Goal: Task Accomplishment & Management: Manage account settings

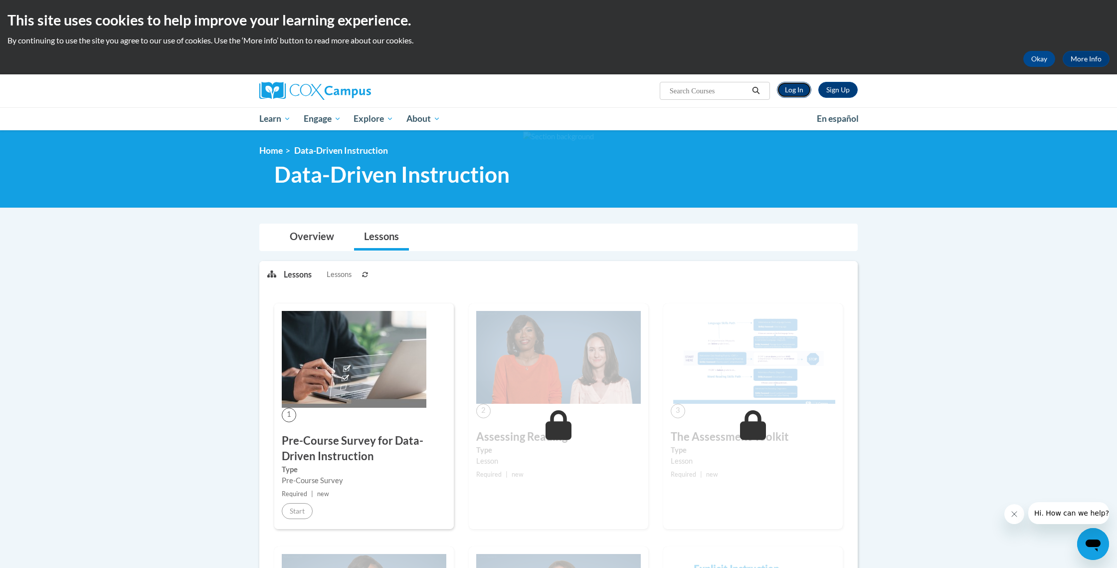
click at [792, 92] on link "Log In" at bounding box center [794, 90] width 34 height 16
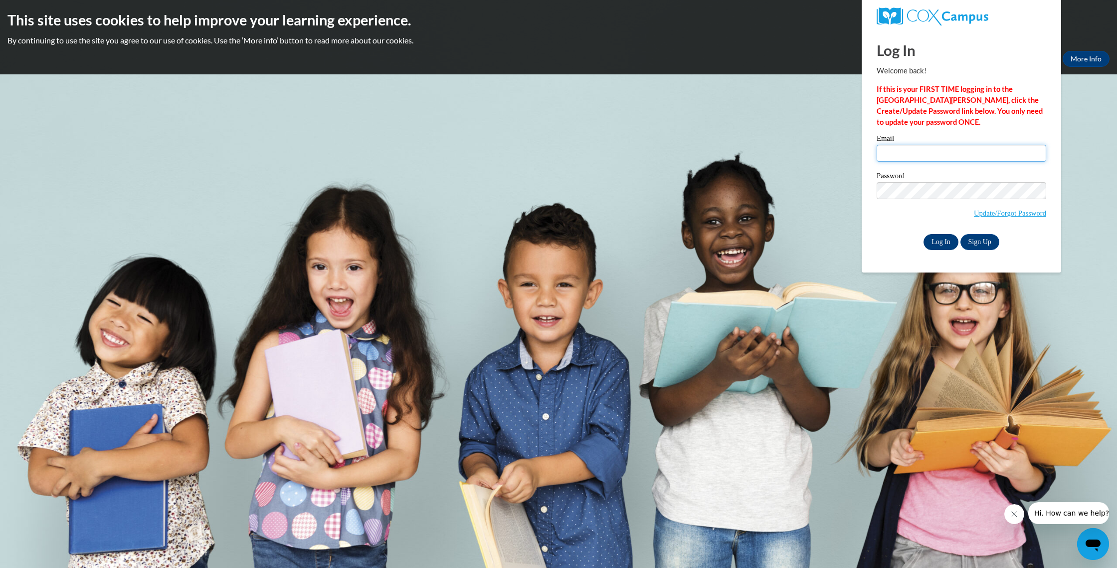
type input "samantha.burd2@gmail.com"
click at [947, 242] on input "Log In" at bounding box center [941, 242] width 35 height 16
click at [948, 240] on input "Log In" at bounding box center [941, 242] width 35 height 16
click at [859, 187] on body "This site uses cookies to help improve your learning experience. By continuing …" at bounding box center [558, 284] width 1117 height 568
click at [924, 234] on input "Log In" at bounding box center [941, 242] width 35 height 16
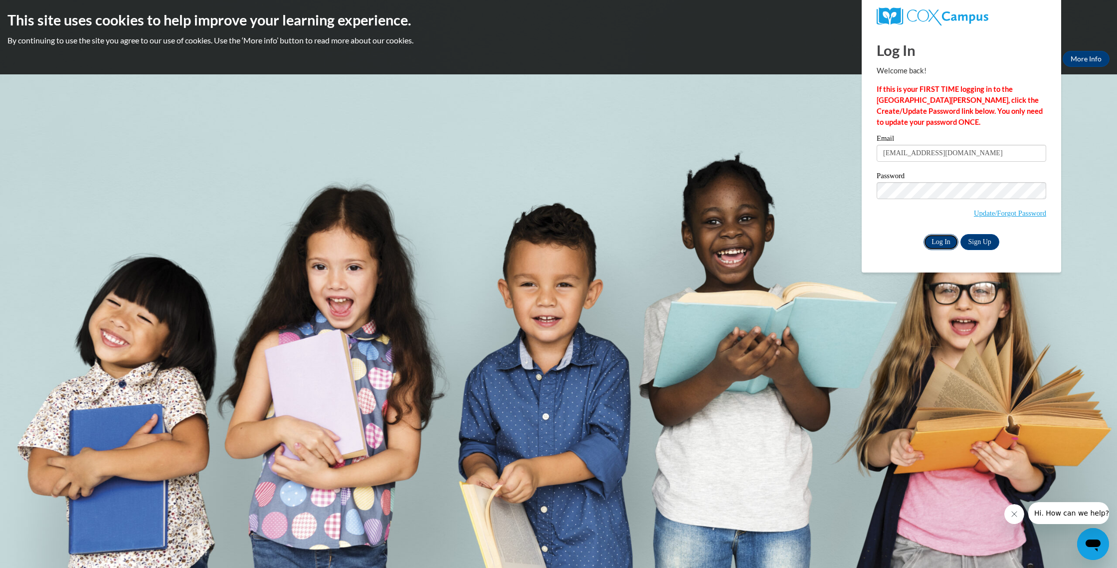
click at [942, 245] on input "Log In" at bounding box center [941, 242] width 35 height 16
